Goal: Navigation & Orientation: Find specific page/section

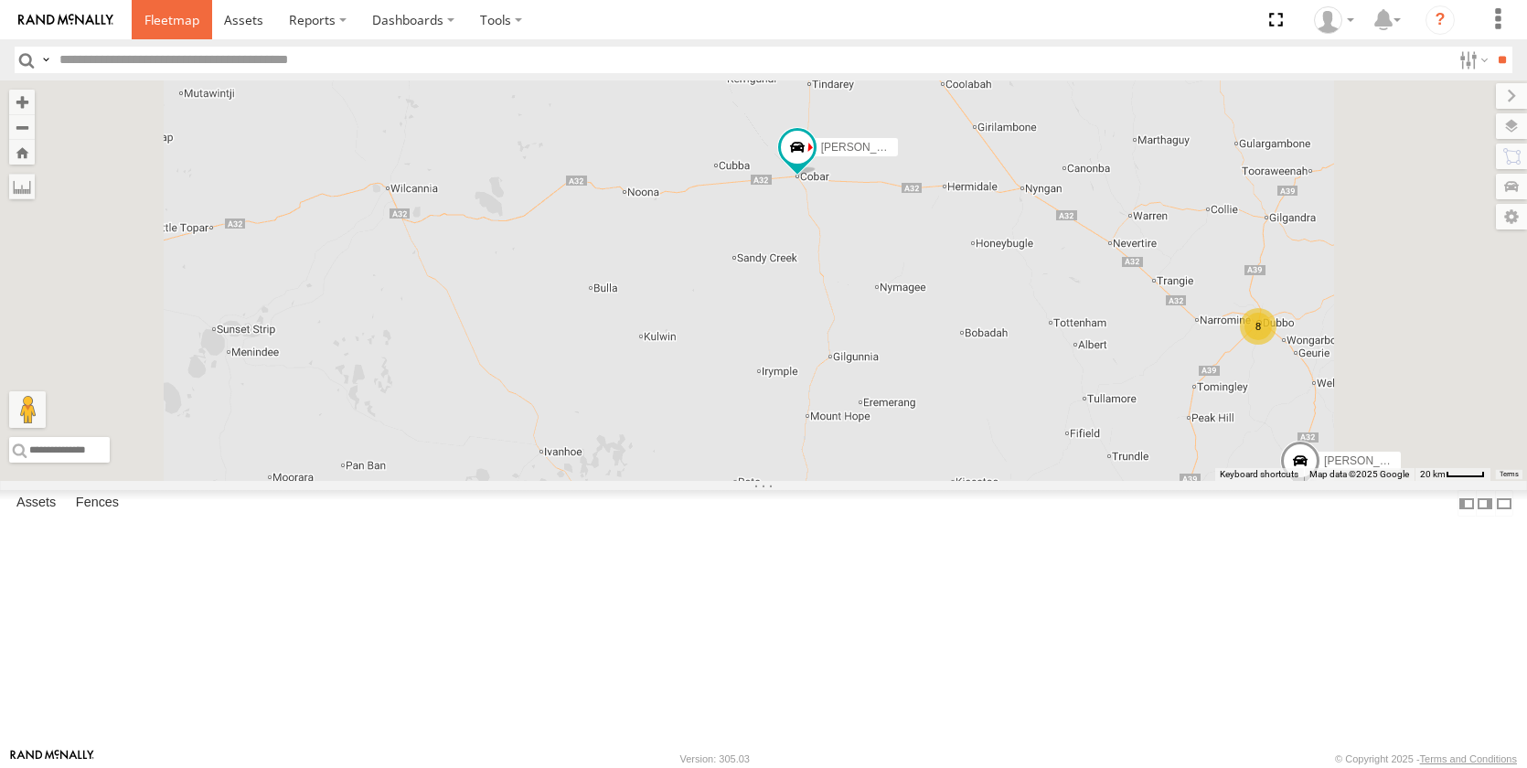
click at [176, 17] on span at bounding box center [171, 19] width 55 height 17
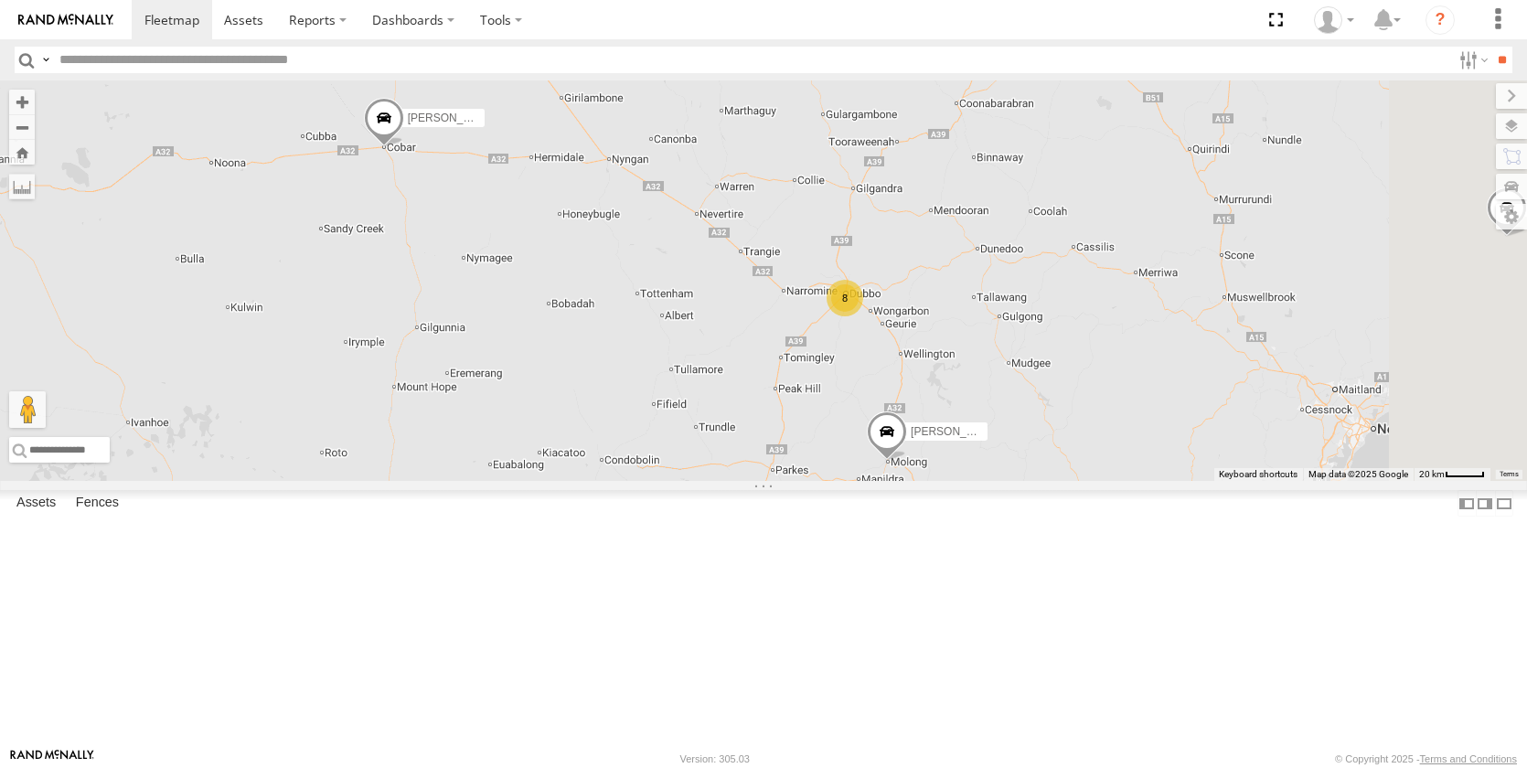
drag, startPoint x: 1214, startPoint y: 453, endPoint x: 1028, endPoint y: 640, distance: 263.8
click at [1036, 481] on div "Darcy Furnell - NEW ute Jack Parker Kye Matterson Matt Rose Sam Holcroft Tom Br…" at bounding box center [763, 280] width 1527 height 400
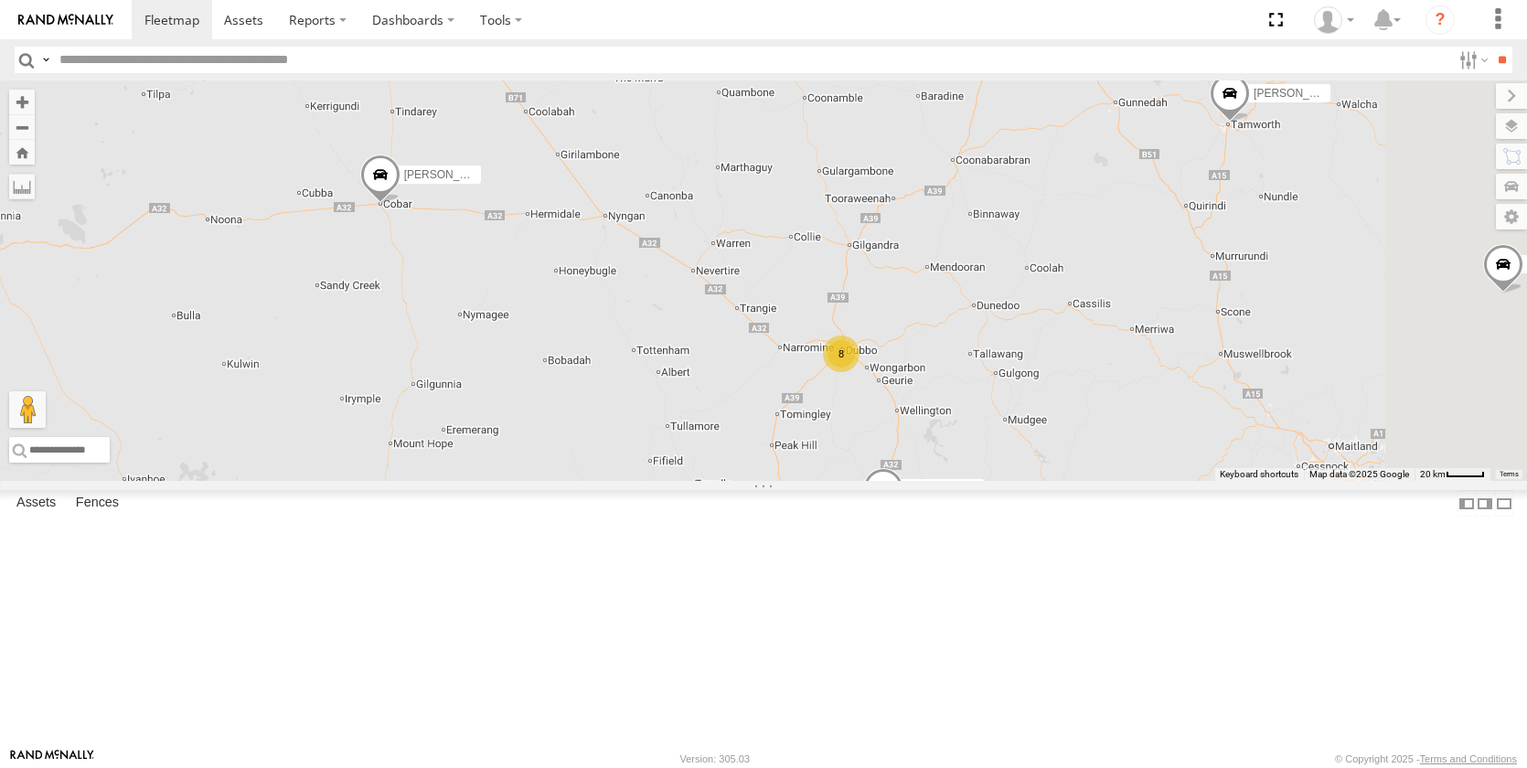
drag, startPoint x: 881, startPoint y: 466, endPoint x: 895, endPoint y: 516, distance: 51.2
click at [895, 481] on div "Darcy Furnell - NEW ute Jack Parker Kye Matterson Matt Rose Sam Holcroft Tom Br…" at bounding box center [763, 280] width 1527 height 400
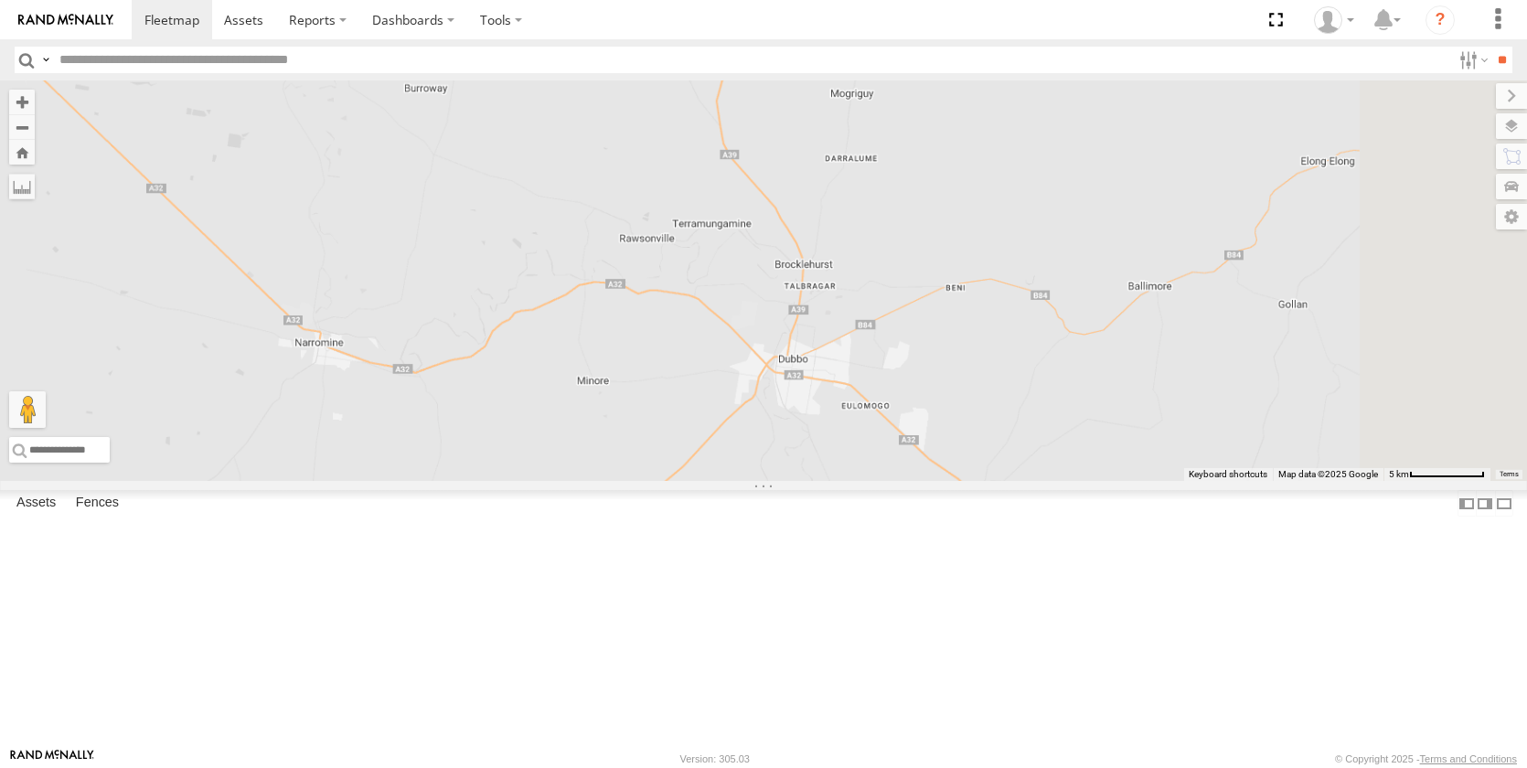
drag, startPoint x: 1090, startPoint y: 470, endPoint x: 1107, endPoint y: 671, distance: 201.9
click at [1107, 481] on div "Darcy Furnell - NEW ute Jack Parker Kye Matterson Matt Rose Sam Holcroft Tom Br…" at bounding box center [763, 280] width 1527 height 400
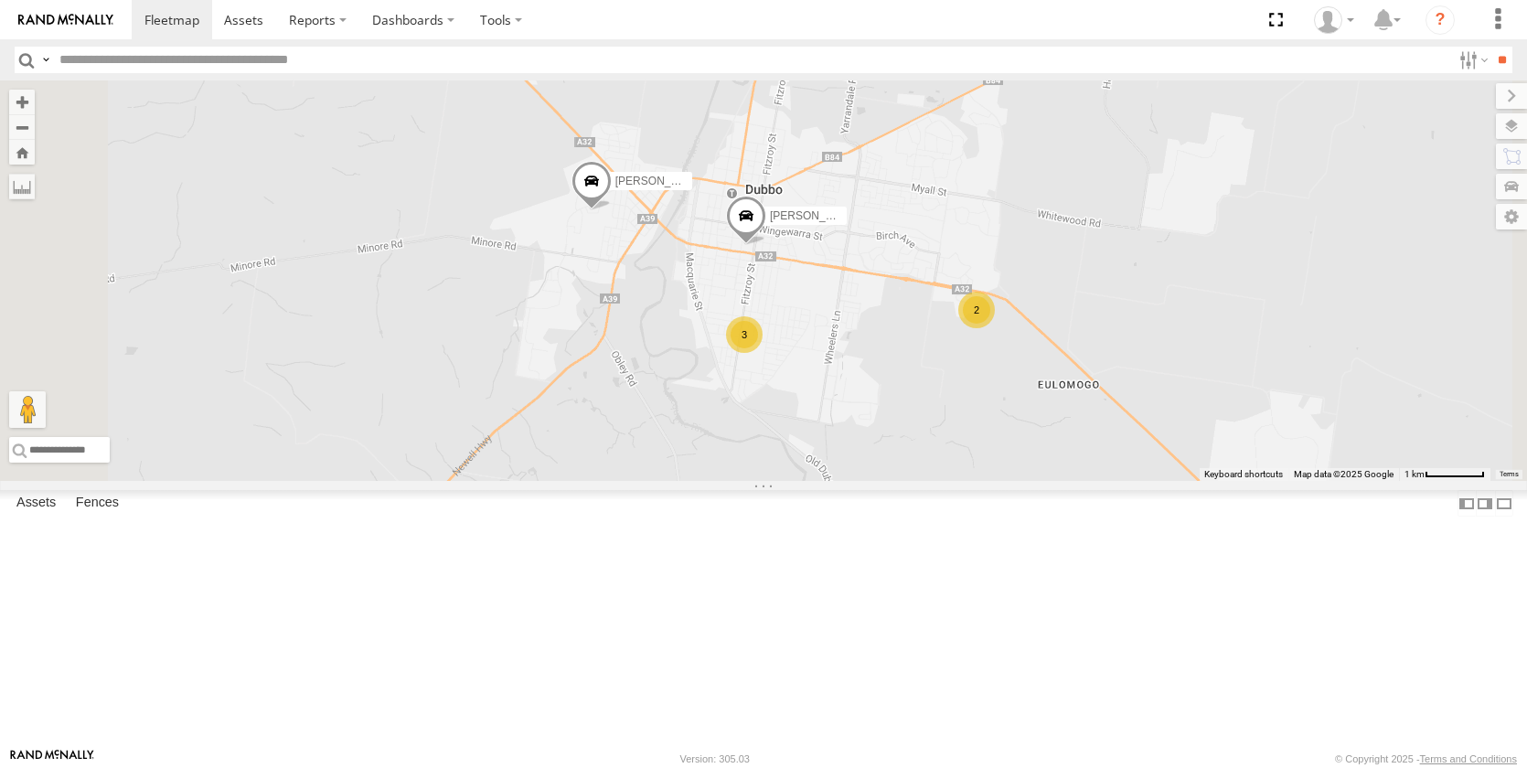
drag, startPoint x: 1211, startPoint y: 662, endPoint x: 1147, endPoint y: 530, distance: 146.4
click at [1147, 481] on div "Darcy Furnell - NEW ute Jack Parker Kye Matterson Matt Rose Sam Holcroft Tom Br…" at bounding box center [763, 280] width 1527 height 400
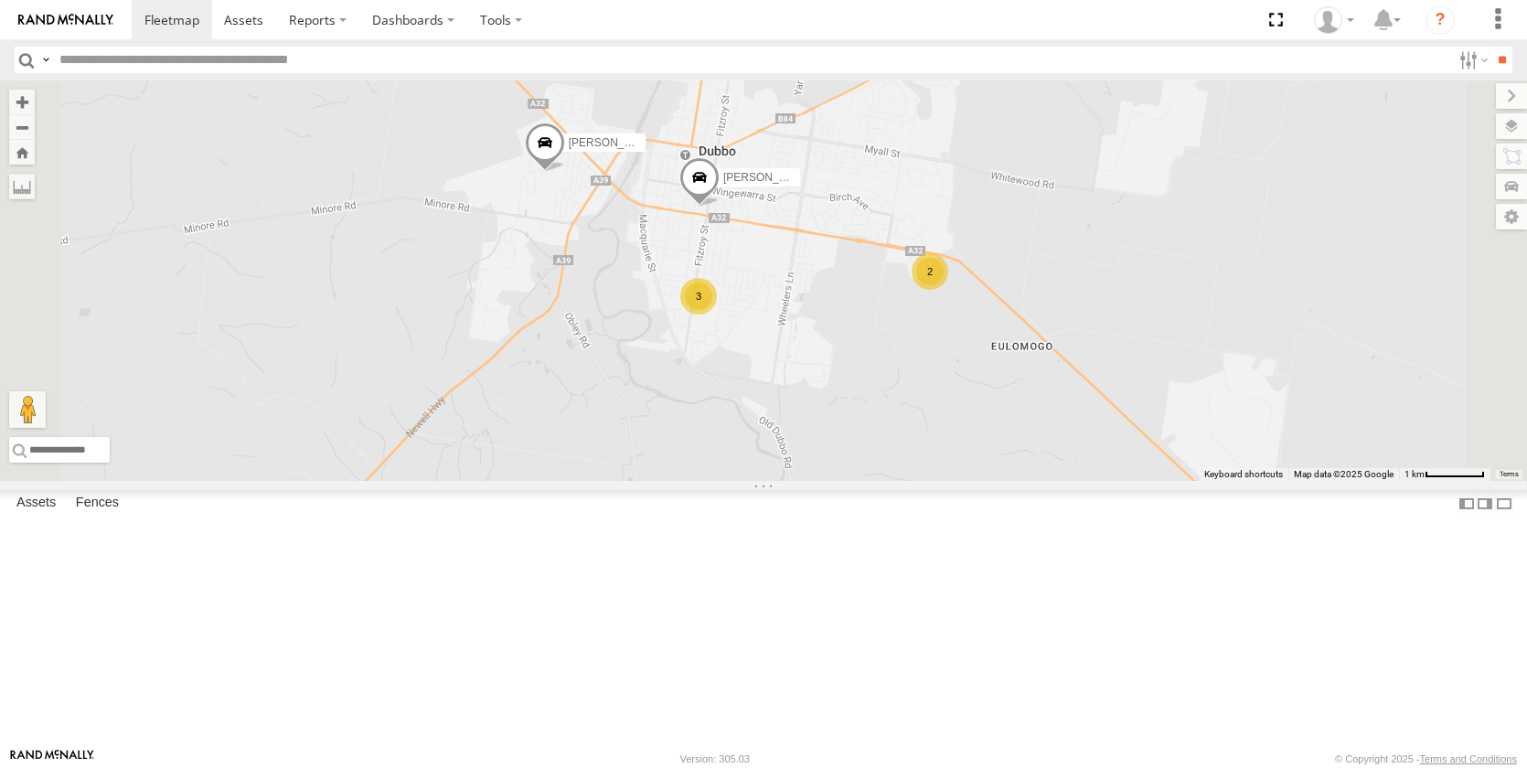
drag, startPoint x: 1194, startPoint y: 607, endPoint x: 1160, endPoint y: 612, distance: 34.1
click at [1164, 481] on div "Darcy Furnell - NEW ute Jack Parker Kye Matterson Matt Rose Sam Holcroft Tom Br…" at bounding box center [763, 280] width 1527 height 400
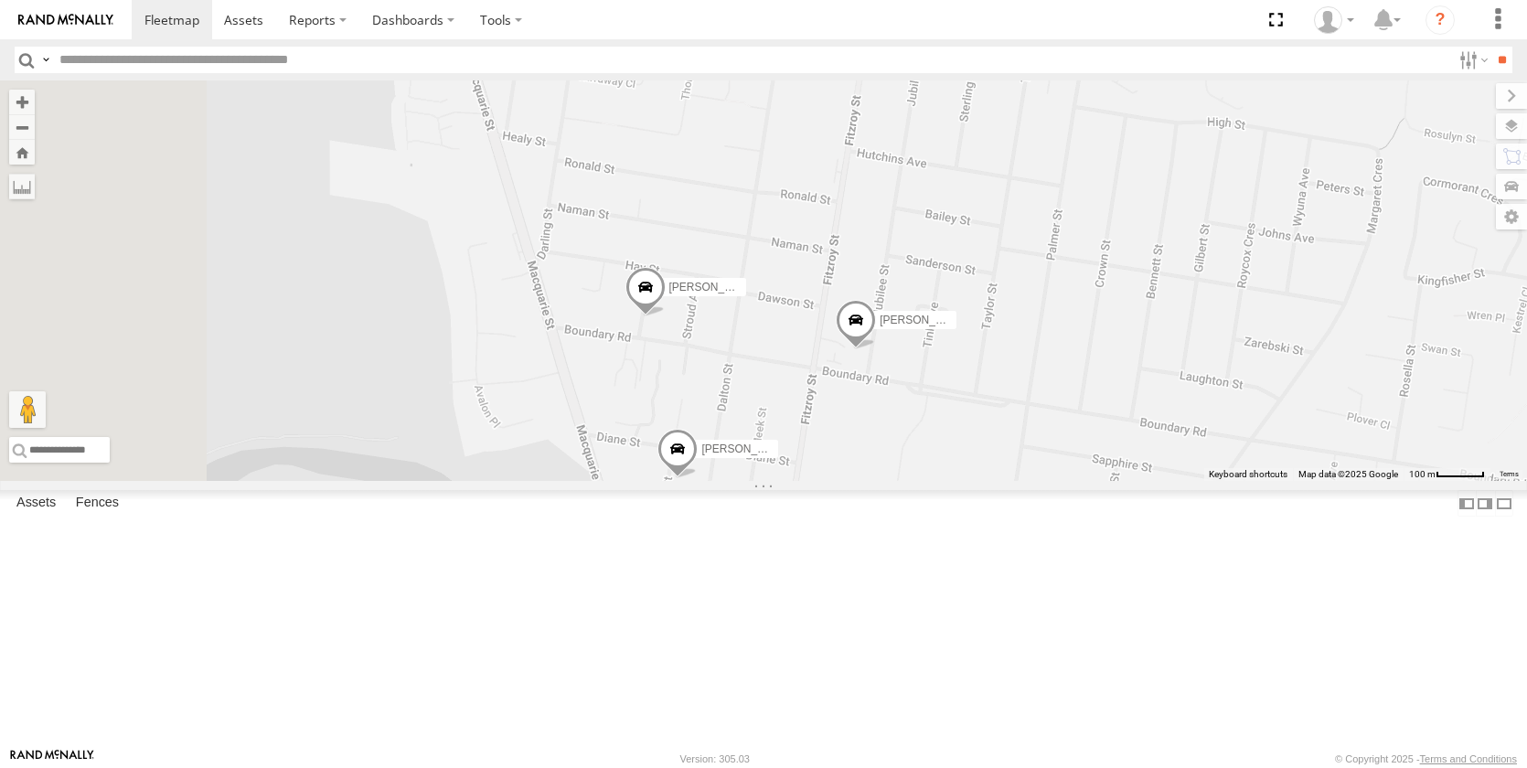
drag, startPoint x: 863, startPoint y: 529, endPoint x: 1165, endPoint y: 552, distance: 302.6
click at [1165, 481] on div "Darcy Furnell - NEW ute Jack Parker Kye Matterson Matt Rose Sam Holcroft Tom Br…" at bounding box center [763, 280] width 1527 height 400
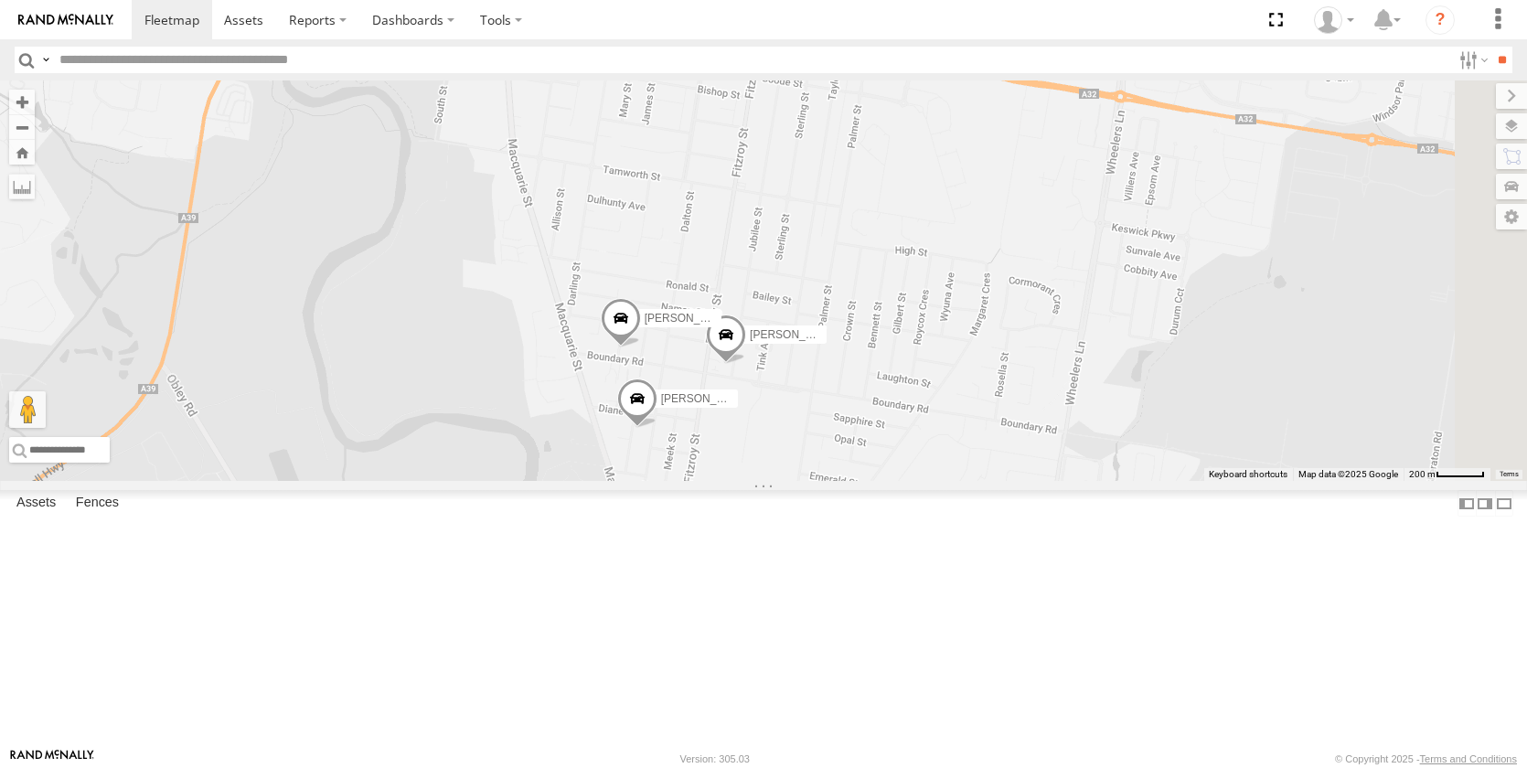
drag, startPoint x: 1274, startPoint y: 553, endPoint x: 1053, endPoint y: 543, distance: 221.5
click at [1053, 481] on div "Darcy Furnell - NEW ute Jack Parker Kye Matterson Matt Rose Sam Holcroft Tom Br…" at bounding box center [763, 280] width 1527 height 400
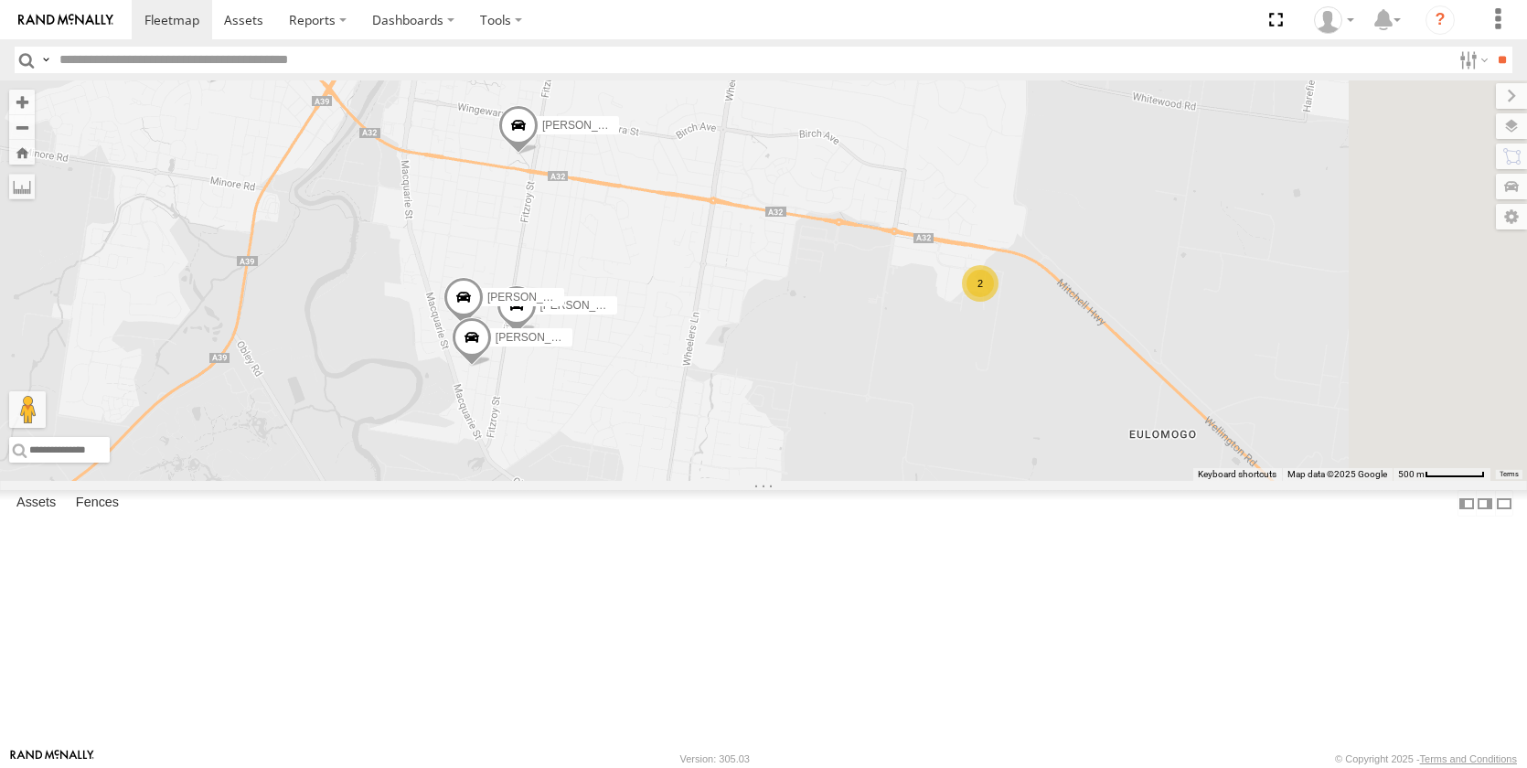
drag, startPoint x: 1263, startPoint y: 506, endPoint x: 996, endPoint y: 461, distance: 270.7
click at [996, 461] on div "Darcy Furnell - NEW ute Jack Parker Kye Matterson Matt Rose Sam Holcroft Tom Br…" at bounding box center [763, 280] width 1527 height 400
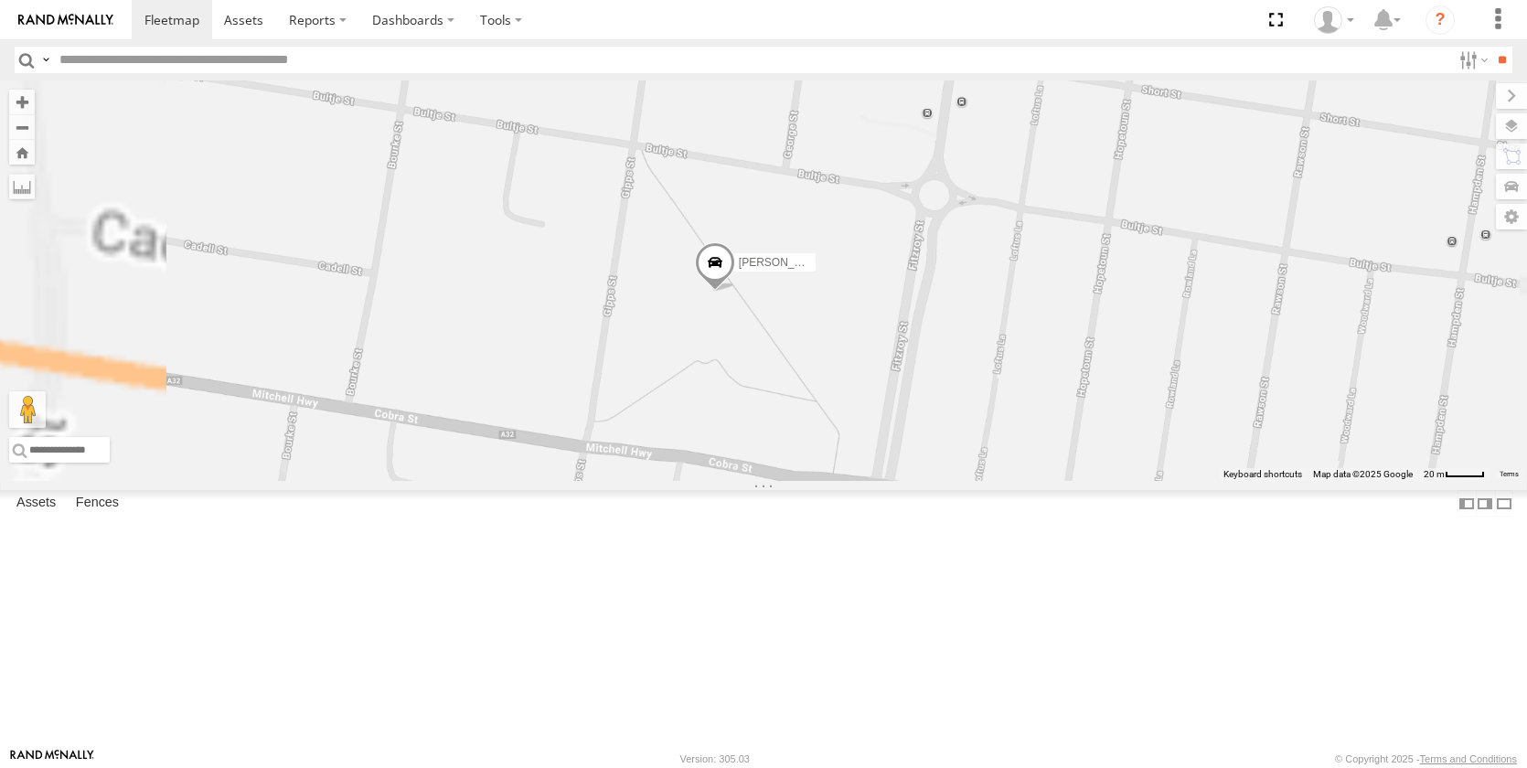
drag, startPoint x: 803, startPoint y: 338, endPoint x: 861, endPoint y: 461, distance: 135.8
click at [861, 461] on div "Darcy Furnell - NEW ute Jack Parker Kye Matterson Matt Rose Sam Holcroft Tom Br…" at bounding box center [763, 280] width 1527 height 400
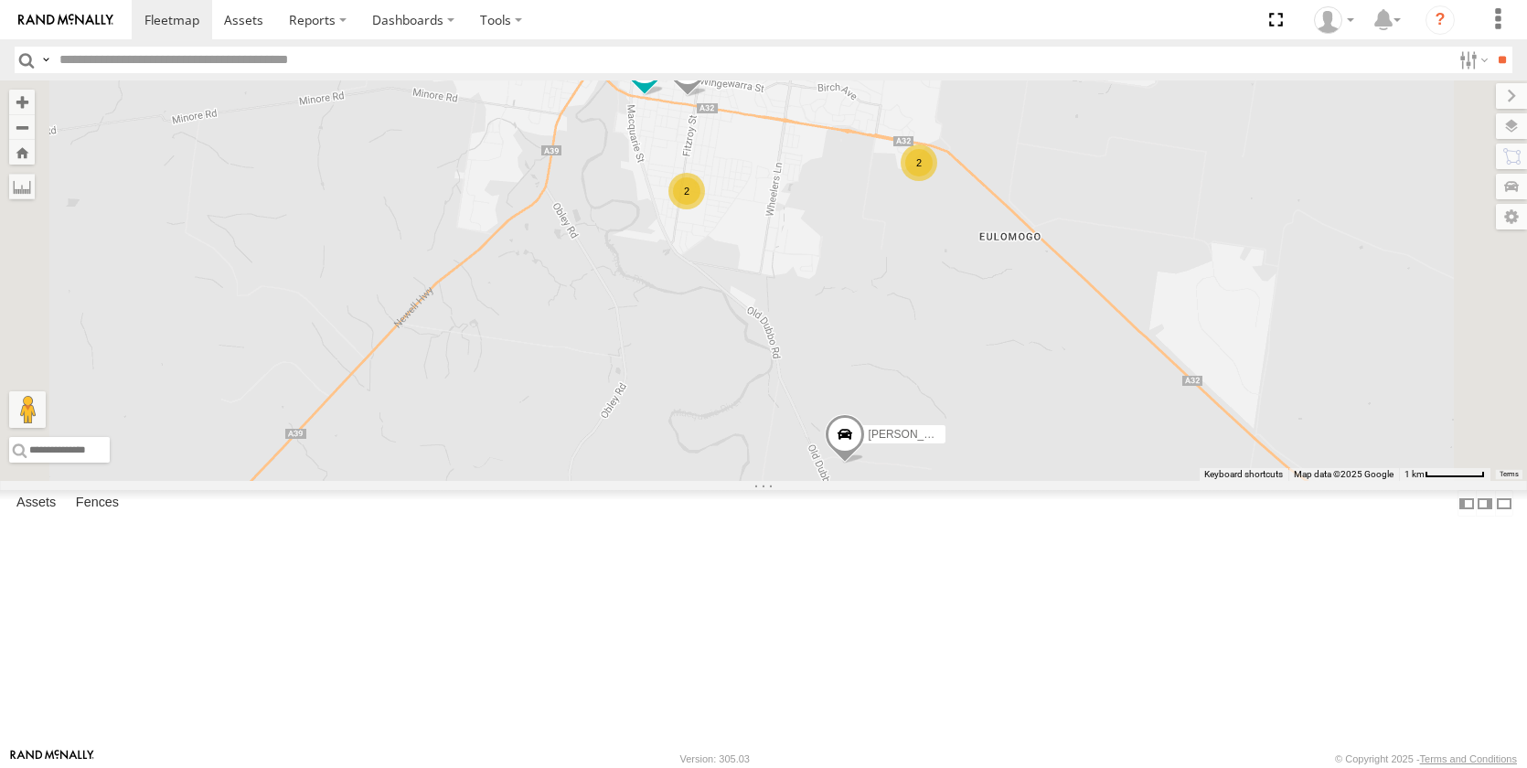
drag, startPoint x: 1018, startPoint y: 394, endPoint x: 1111, endPoint y: 625, distance: 249.4
click at [1110, 481] on div "Jack Parker Darcy Furnell - NEW ute Kye Matterson Matt Rose Sam Holcroft Phill …" at bounding box center [763, 280] width 1527 height 400
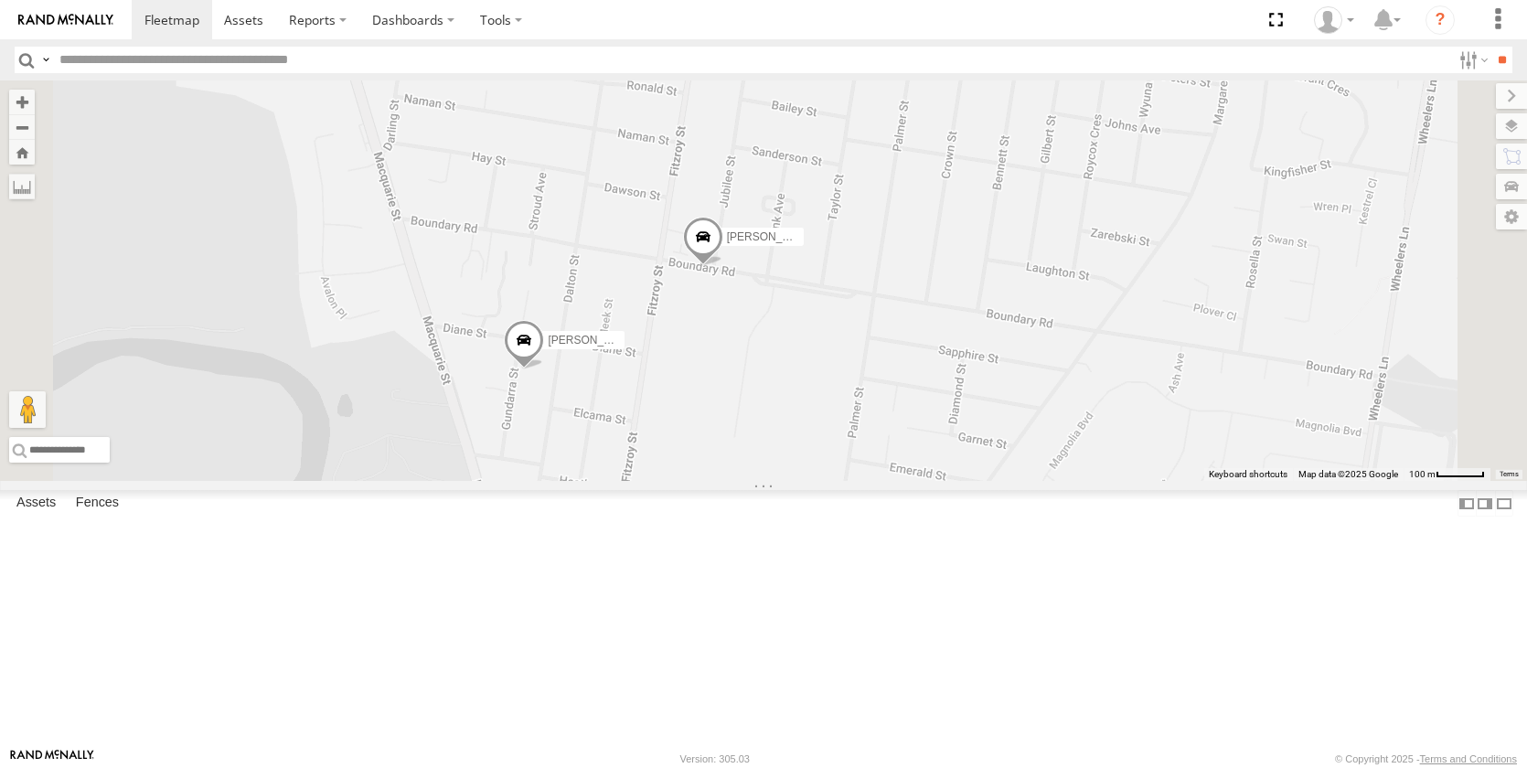
drag, startPoint x: 973, startPoint y: 475, endPoint x: 1074, endPoint y: 507, distance: 106.4
click at [1110, 481] on div "Jack Parker Darcy Furnell - NEW ute Kye Matterson Matt Rose Sam Holcroft Phill …" at bounding box center [763, 280] width 1527 height 400
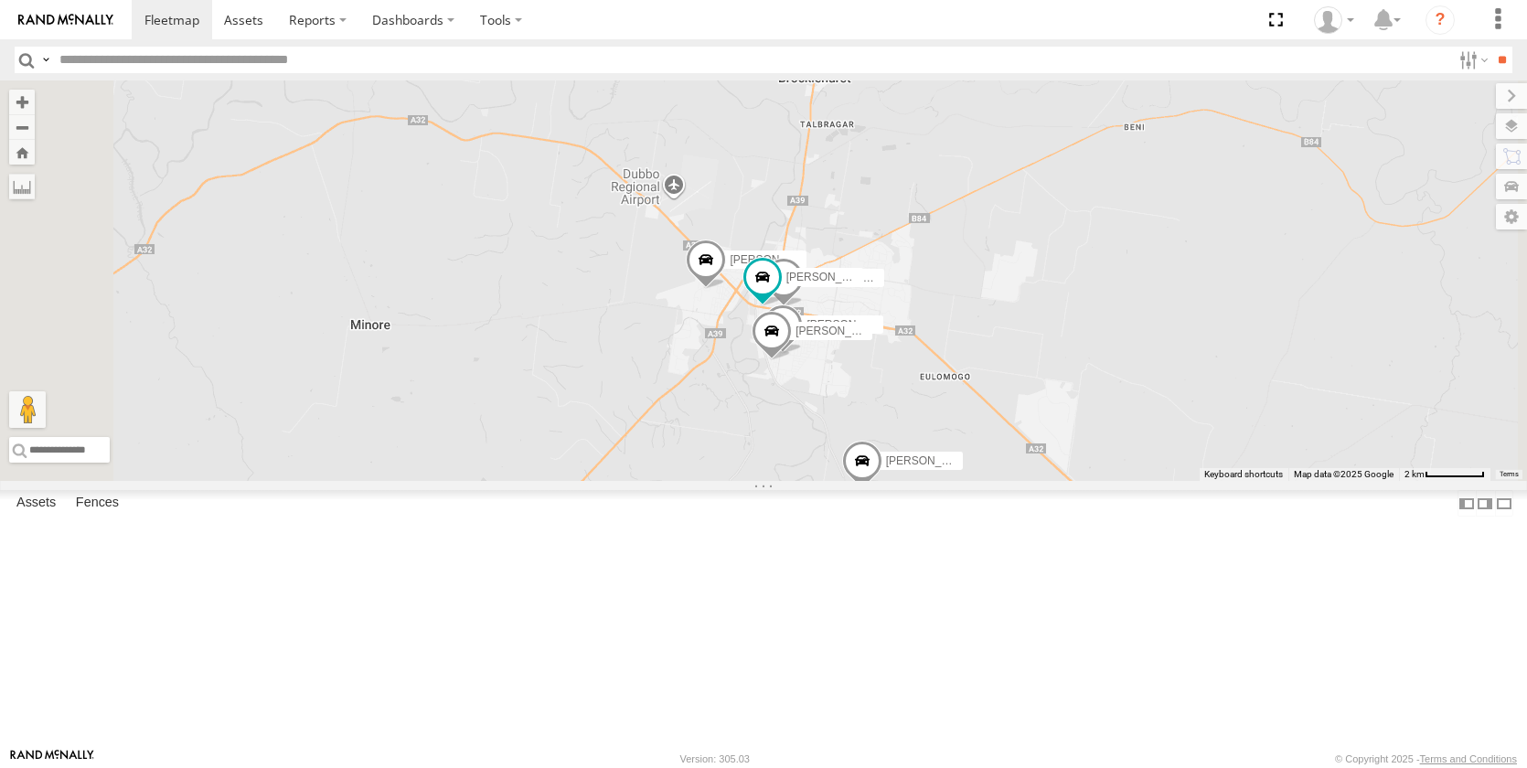
drag, startPoint x: 1231, startPoint y: 480, endPoint x: 1118, endPoint y: 502, distance: 115.5
click at [1118, 481] on div "Jack Parker Darcy Furnell - NEW ute Kye Matterson Matt Rose Sam Holcroft Phill …" at bounding box center [763, 280] width 1527 height 400
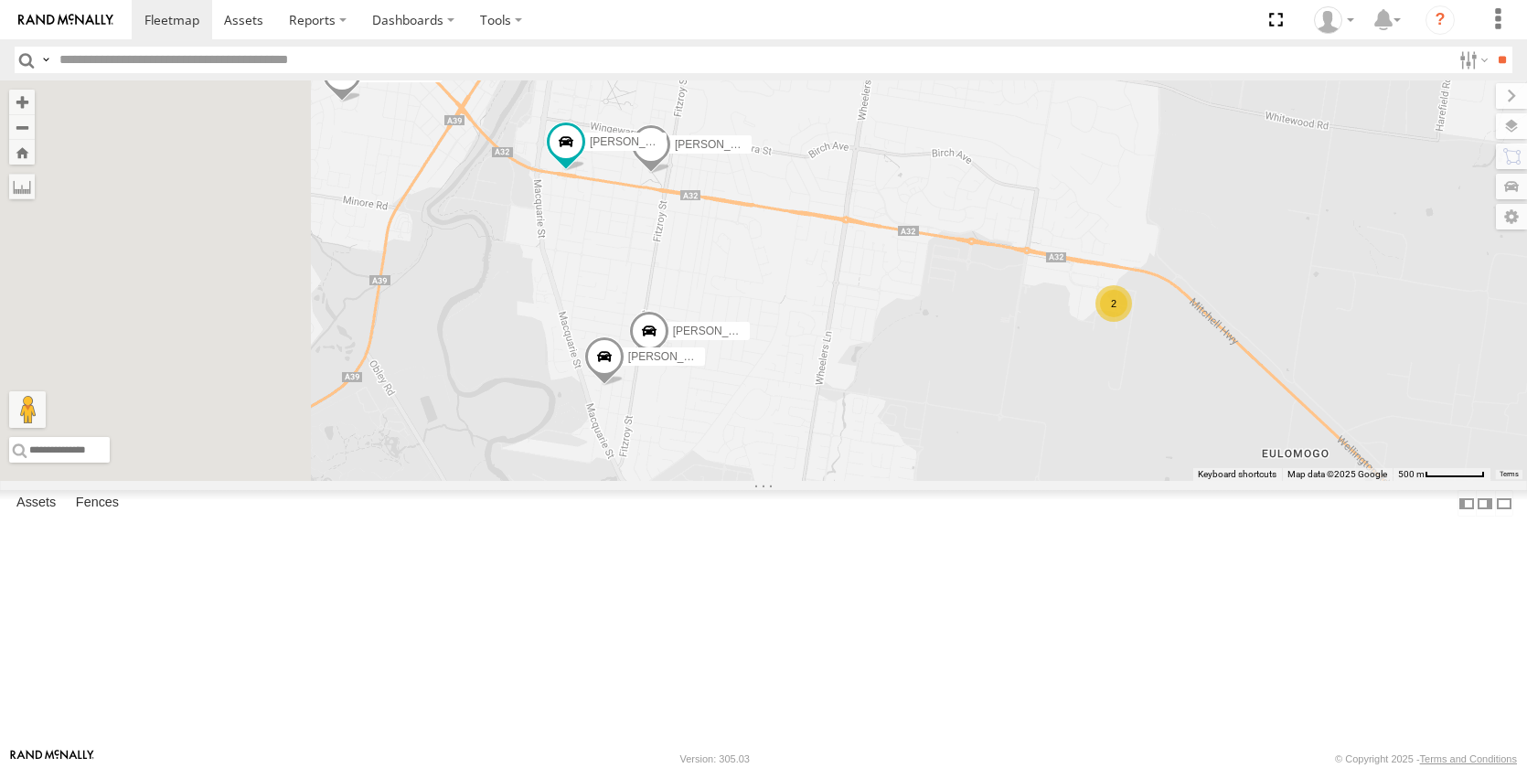
drag, startPoint x: 948, startPoint y: 453, endPoint x: 1317, endPoint y: 560, distance: 384.5
click at [1316, 481] on div "Jack Parker Darcy Furnell - NEW ute Kye Matterson Matt Rose Sam Holcroft Phill …" at bounding box center [763, 280] width 1527 height 400
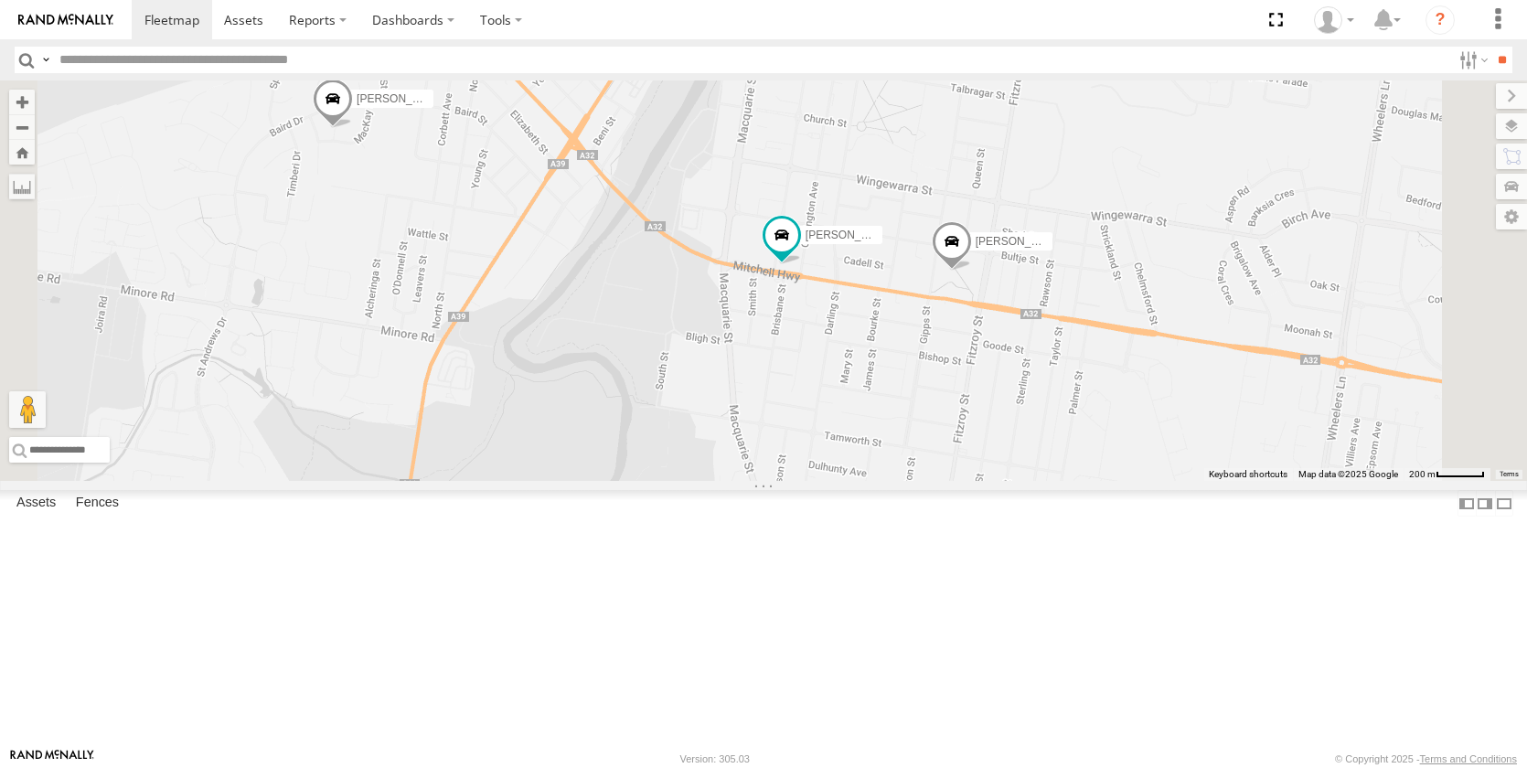
drag, startPoint x: 1268, startPoint y: 565, endPoint x: 1198, endPoint y: 531, distance: 78.1
click at [1198, 481] on div "Jack Parker Darcy Furnell - NEW ute Kye Matterson Matt Rose Sam Holcroft Phill …" at bounding box center [763, 280] width 1527 height 400
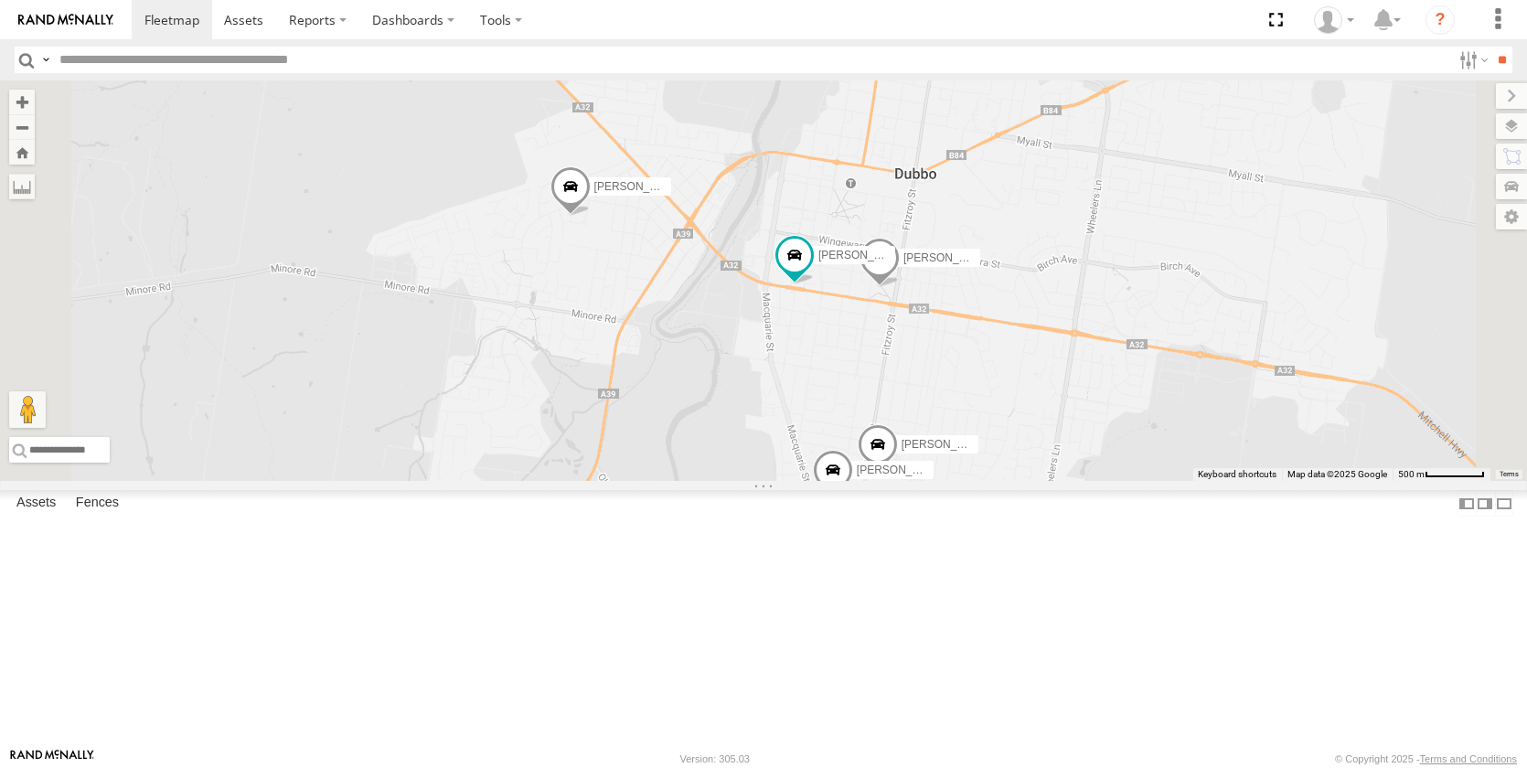
drag, startPoint x: 1254, startPoint y: 541, endPoint x: 1178, endPoint y: 495, distance: 89.8
click at [1178, 481] on div "Jack Parker Darcy Furnell - NEW ute Kye Matterson Matt Rose Sam Holcroft Phill …" at bounding box center [763, 280] width 1527 height 400
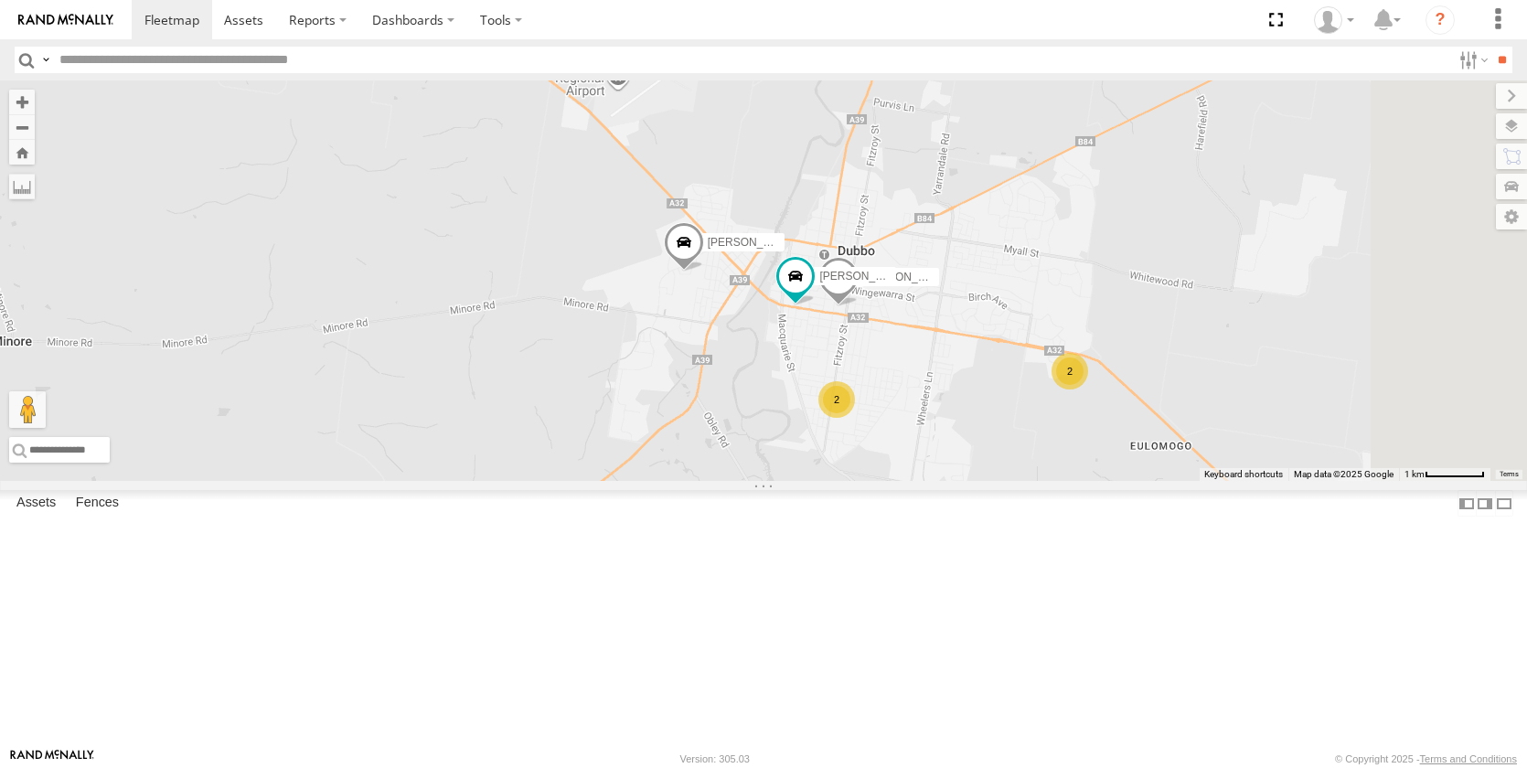
drag, startPoint x: 1297, startPoint y: 523, endPoint x: 1160, endPoint y: 496, distance: 139.8
click at [1163, 481] on div "Jack Parker Darcy Furnell - NEW ute Kye Matterson Matt Rose Sam Holcroft Phill …" at bounding box center [763, 280] width 1527 height 400
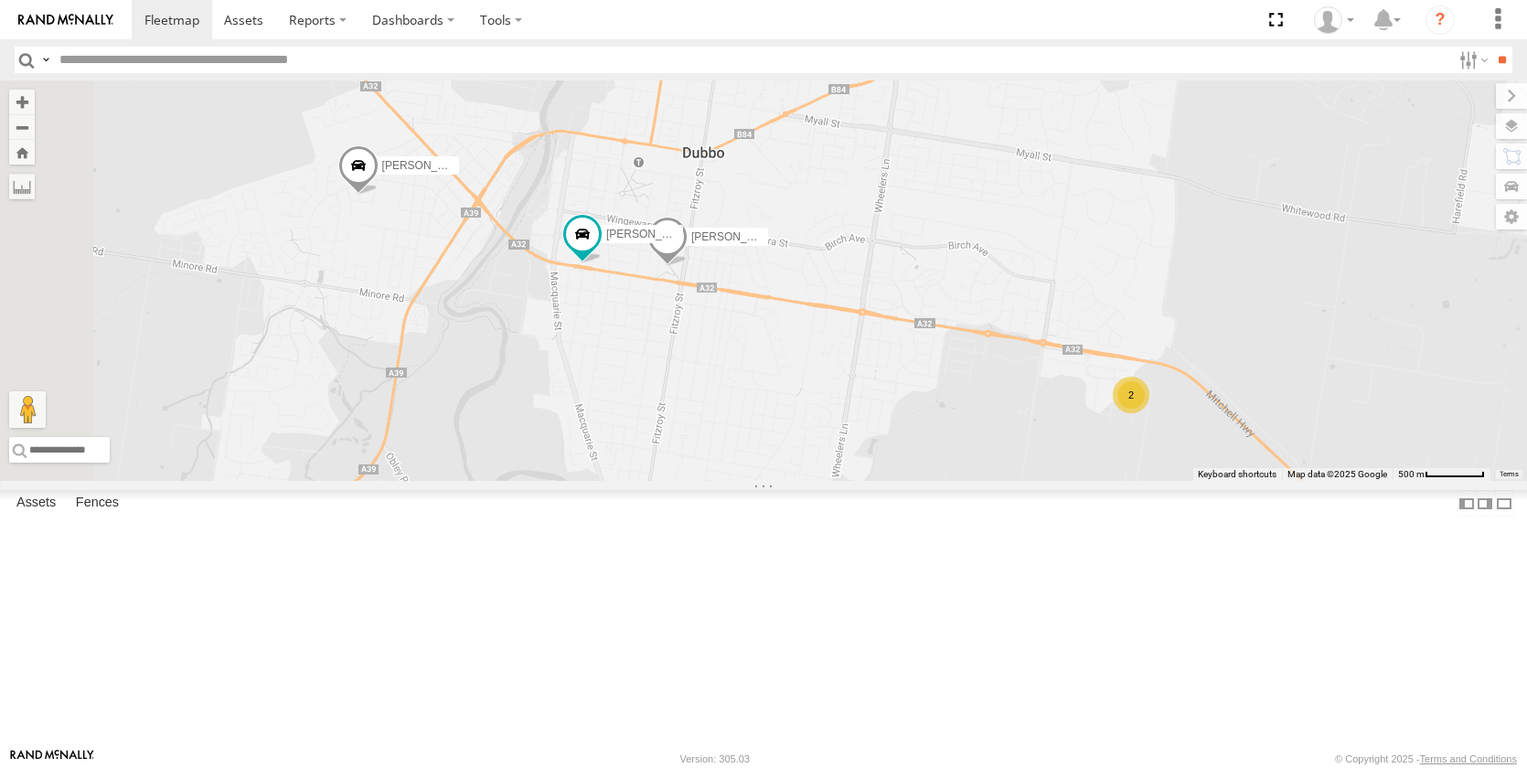
drag, startPoint x: 754, startPoint y: 470, endPoint x: 1215, endPoint y: 517, distance: 463.2
click at [1284, 481] on div "Jack Parker Darcy Furnell - NEW ute Kye Matterson Matt Rose Sam Holcroft Phill …" at bounding box center [763, 280] width 1527 height 400
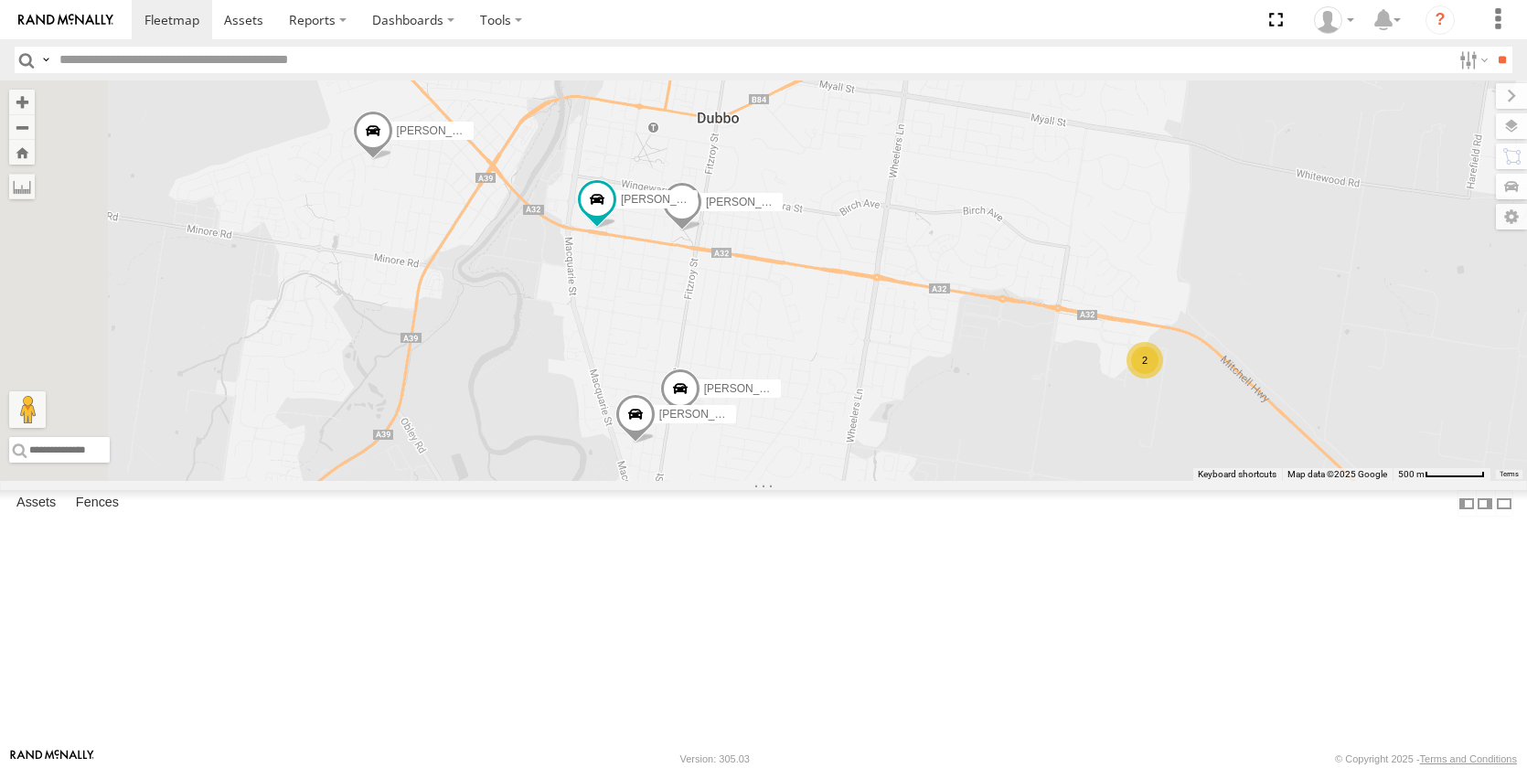
drag, startPoint x: 860, startPoint y: 437, endPoint x: 876, endPoint y: 394, distance: 45.7
click at [876, 394] on div "Jack Parker Darcy Furnell - NEW ute Kye Matterson Matt Rose Sam Holcroft Phill …" at bounding box center [763, 280] width 1527 height 400
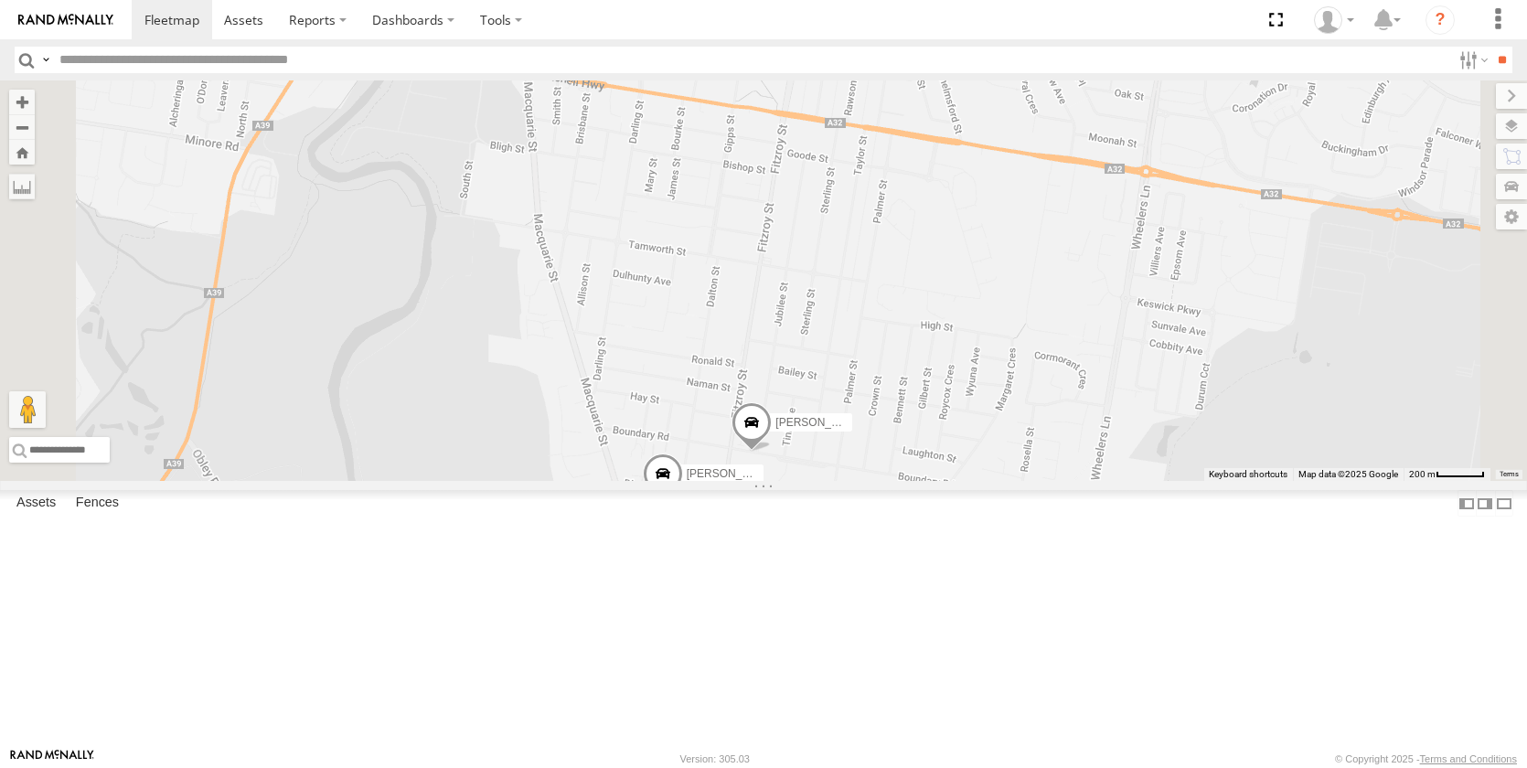
drag, startPoint x: 883, startPoint y: 438, endPoint x: 913, endPoint y: 336, distance: 105.9
click at [913, 336] on div "Jack Parker Darcy Furnell - NEW ute Kye Matterson Matt Rose Sam Holcroft Phill …" at bounding box center [763, 280] width 1527 height 400
drag, startPoint x: 181, startPoint y: 16, endPoint x: 123, endPoint y: 16, distance: 57.6
click at [181, 16] on span at bounding box center [171, 19] width 55 height 17
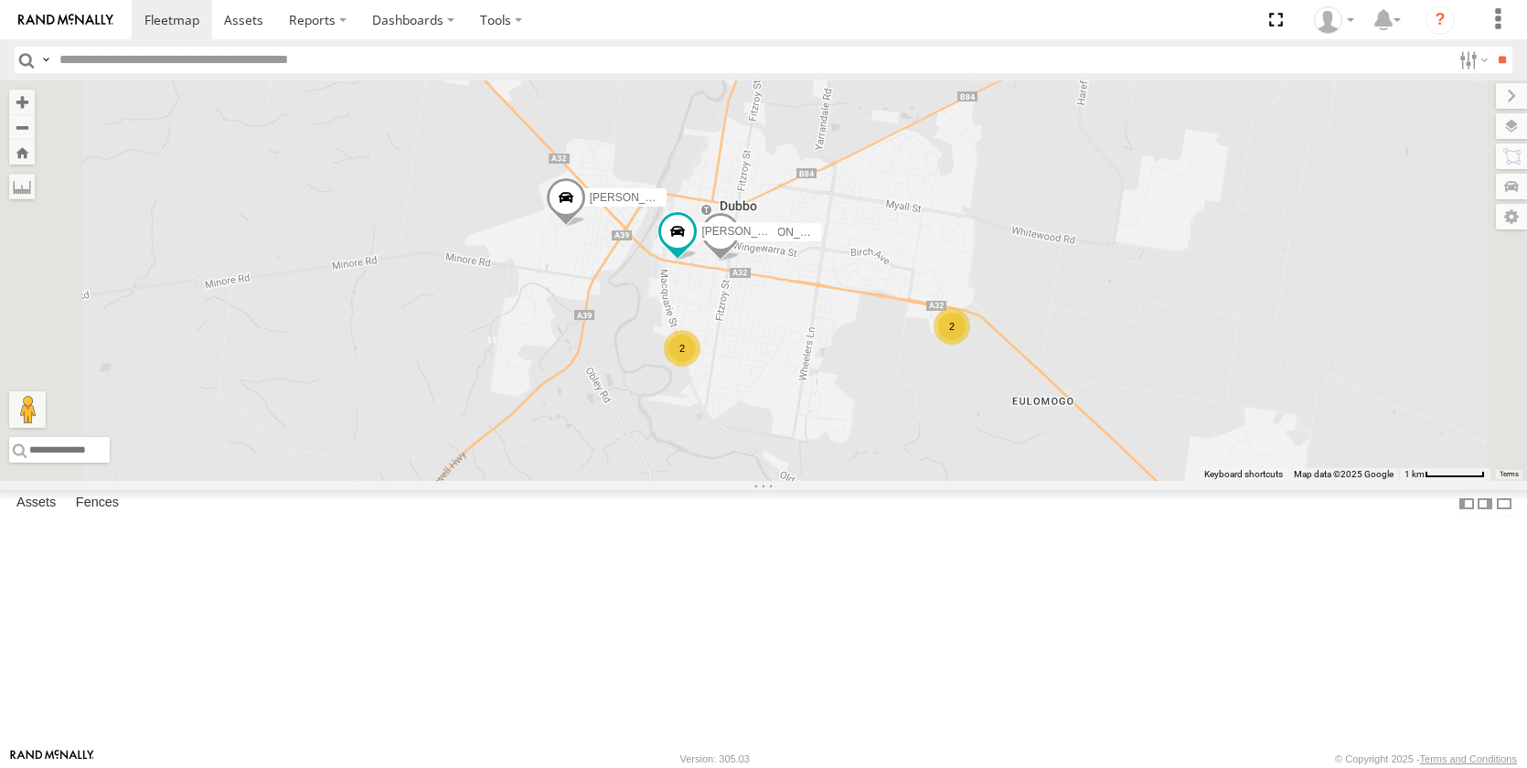
drag, startPoint x: 1062, startPoint y: 599, endPoint x: 1033, endPoint y: 462, distance: 140.2
click at [1033, 462] on div "Darcy Furnell - NEW ute Jack Parker Kye Matterson Matt Rose Sam Holcroft Tom Br…" at bounding box center [763, 280] width 1527 height 400
